Goal: Check status

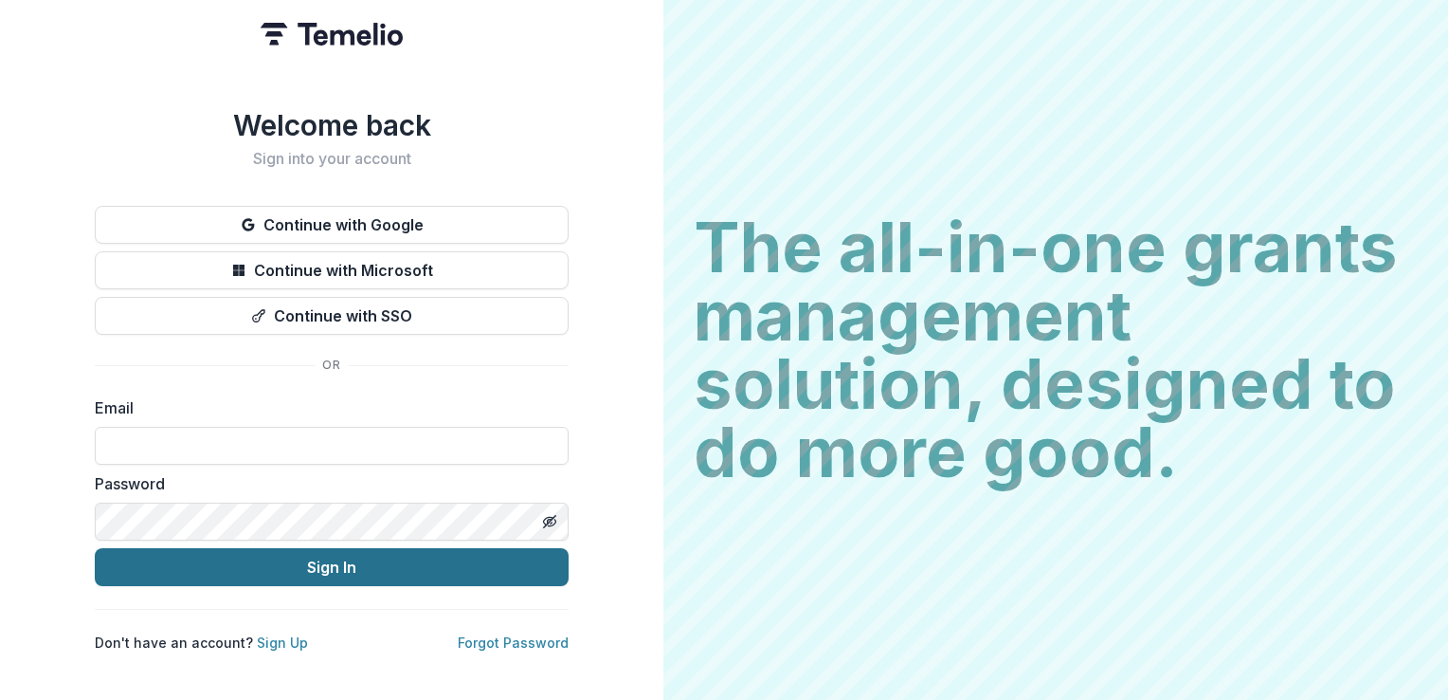
type input "**********"
click at [324, 559] on button "Sign In" at bounding box center [332, 567] width 474 height 38
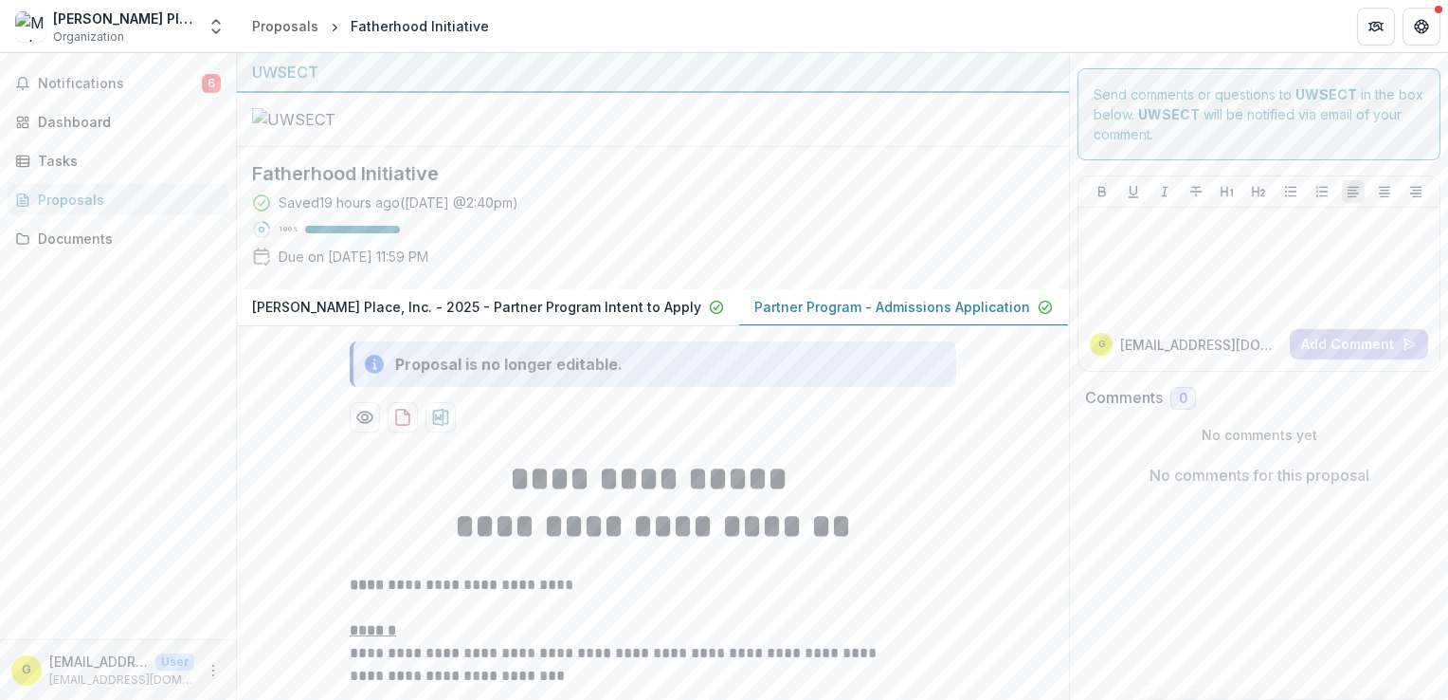
click at [789, 297] on p "Partner Program - Admissions Application" at bounding box center [893, 307] width 276 height 20
click at [360, 427] on icon "Preview a0ca772b-31ba-40f6-b3d3-05a6a2ee6125-1.pdf" at bounding box center [364, 417] width 19 height 19
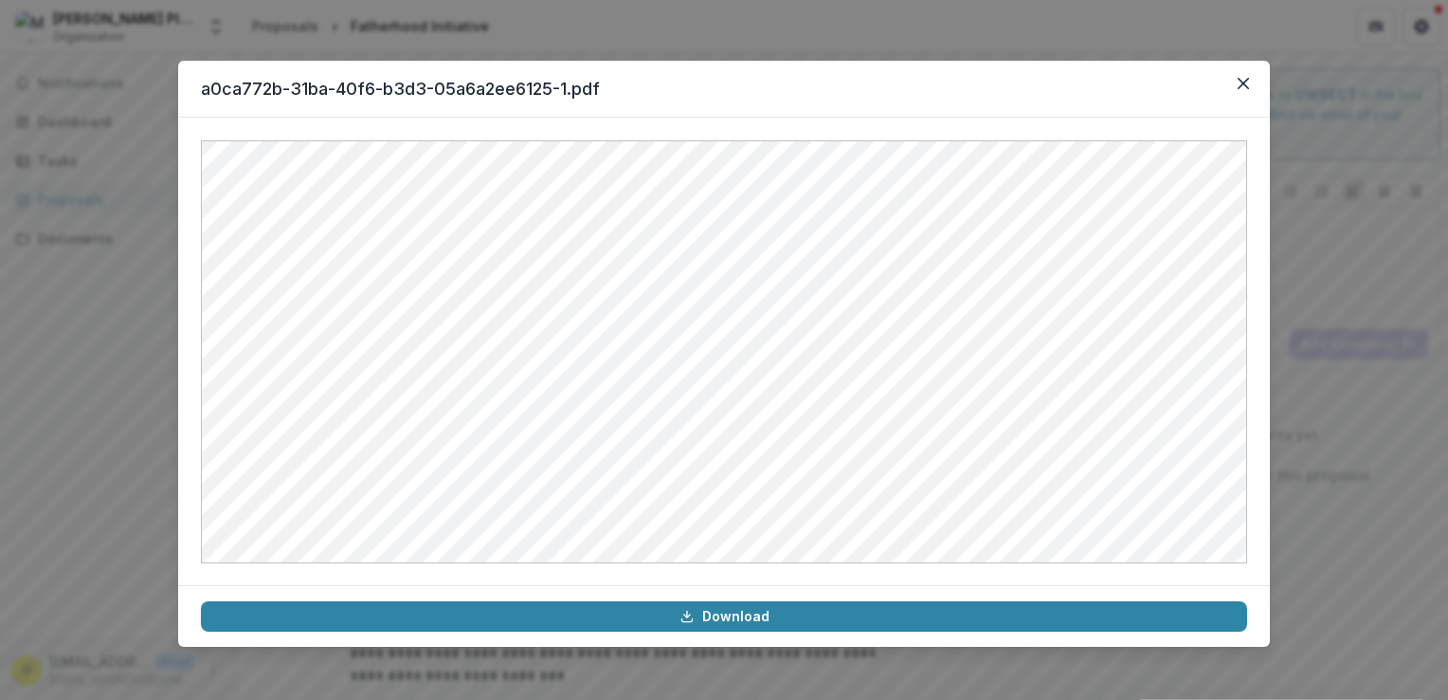
click at [902, 86] on header "a0ca772b-31ba-40f6-b3d3-05a6a2ee6125-1.pdf" at bounding box center [724, 89] width 1092 height 57
click at [1241, 79] on icon "Close" at bounding box center [1243, 83] width 11 height 11
